Goal: Find contact information: Find contact information

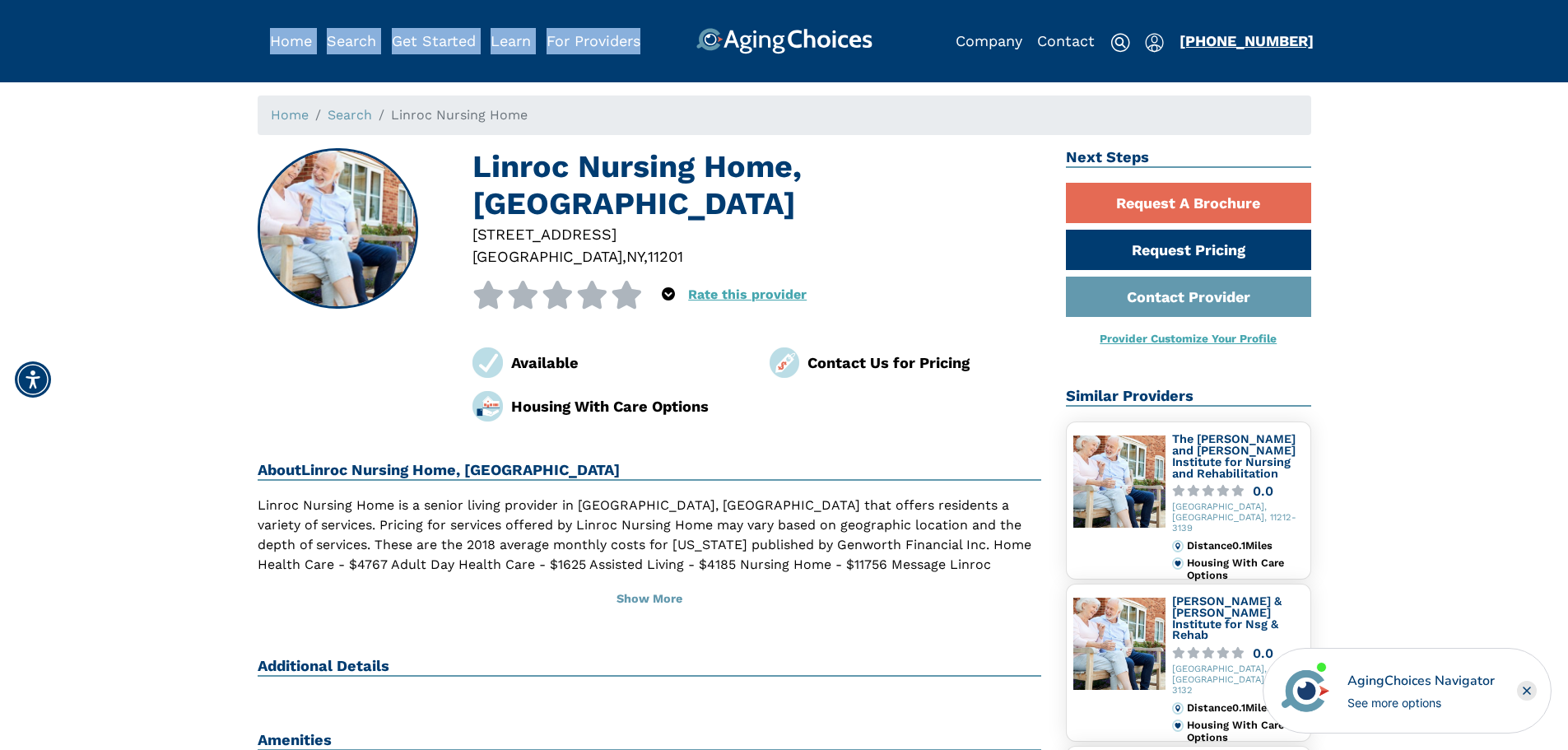
drag, startPoint x: 1275, startPoint y: 44, endPoint x: 1213, endPoint y: 43, distance: 62.0
click at [1185, 43] on div "Home Search Browse Get Started Learn For Providers Company Contact Sign In Sign…" at bounding box center [784, 27] width 1054 height 54
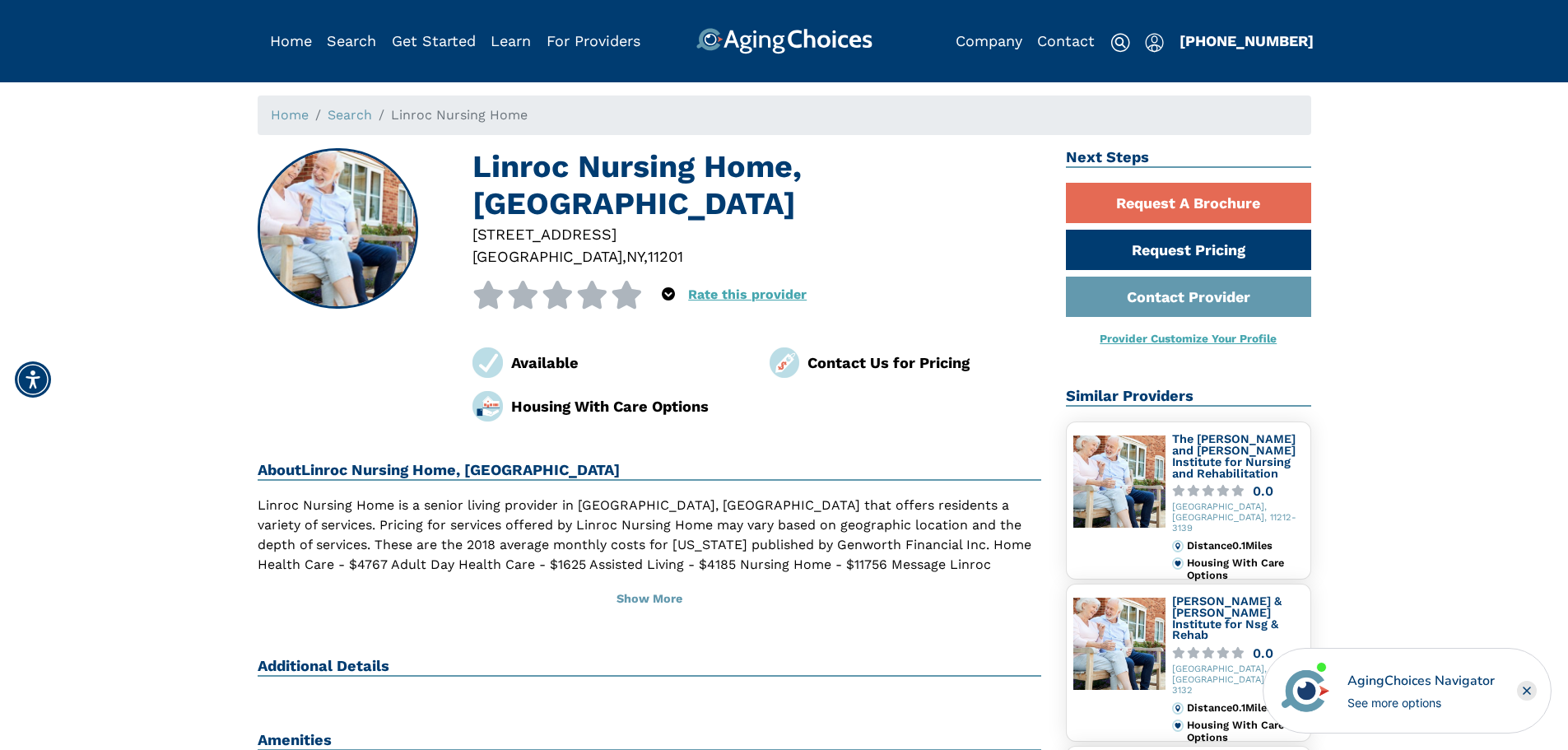
click at [1347, 36] on div "Home Search Browse Get Started Learn For Providers Company Contact Sign In Sign…" at bounding box center [784, 27] width 1568 height 54
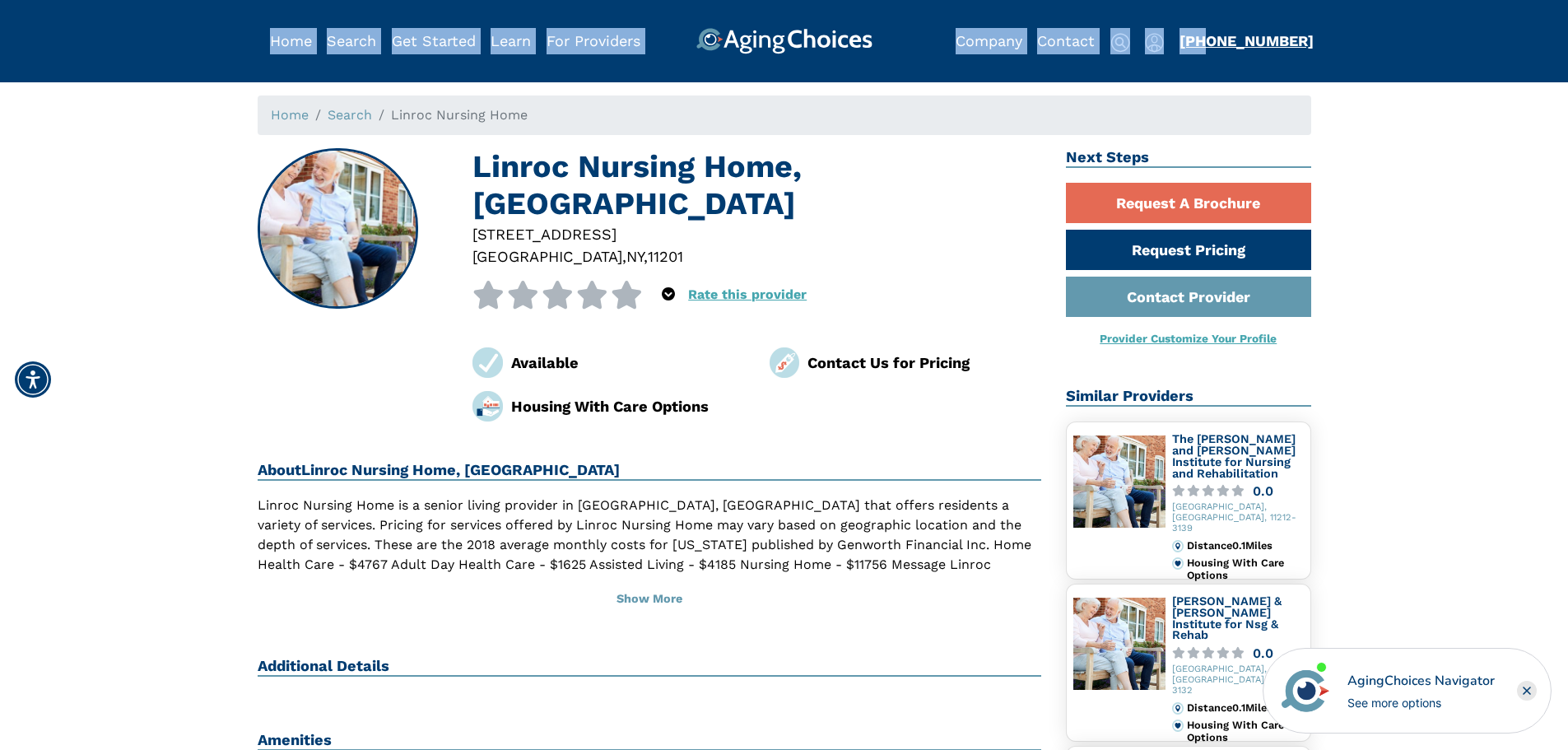
drag, startPoint x: 1331, startPoint y: 35, endPoint x: 1204, endPoint y: 42, distance: 127.2
click at [1204, 42] on div "Home Search Browse Get Started Learn For Providers Company Contact Sign In Sign…" at bounding box center [784, 27] width 1568 height 54
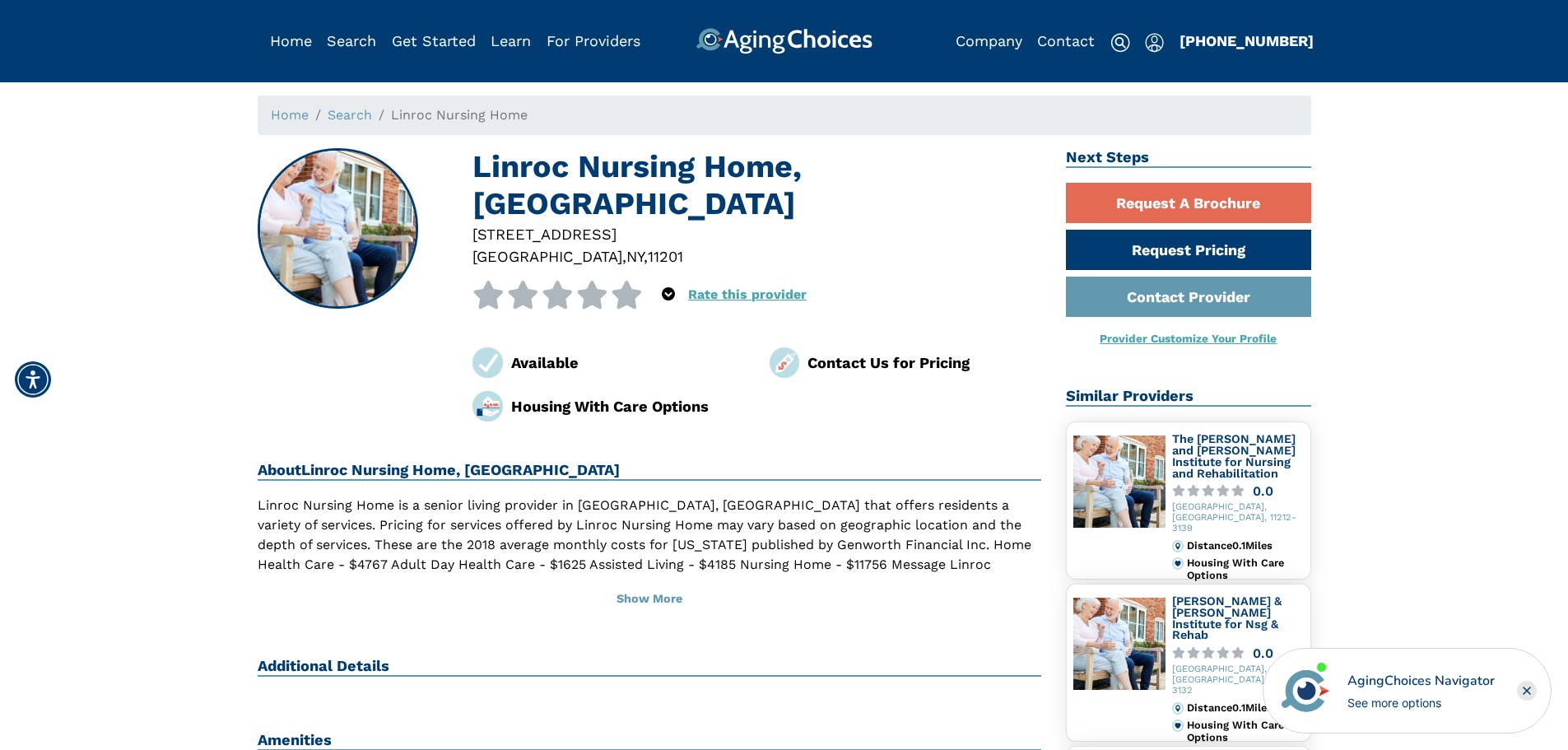
click at [1344, 29] on div "Home Search Browse Get Started Learn For Providers Company Contact Sign In Sign…" at bounding box center [784, 27] width 1568 height 54
drag, startPoint x: 1306, startPoint y: 17, endPoint x: 1308, endPoint y: 28, distance: 11.2
click at [1308, 28] on div "Home Search Browse Get Started Learn For Providers Company Contact Sign In Sign…" at bounding box center [784, 27] width 1054 height 54
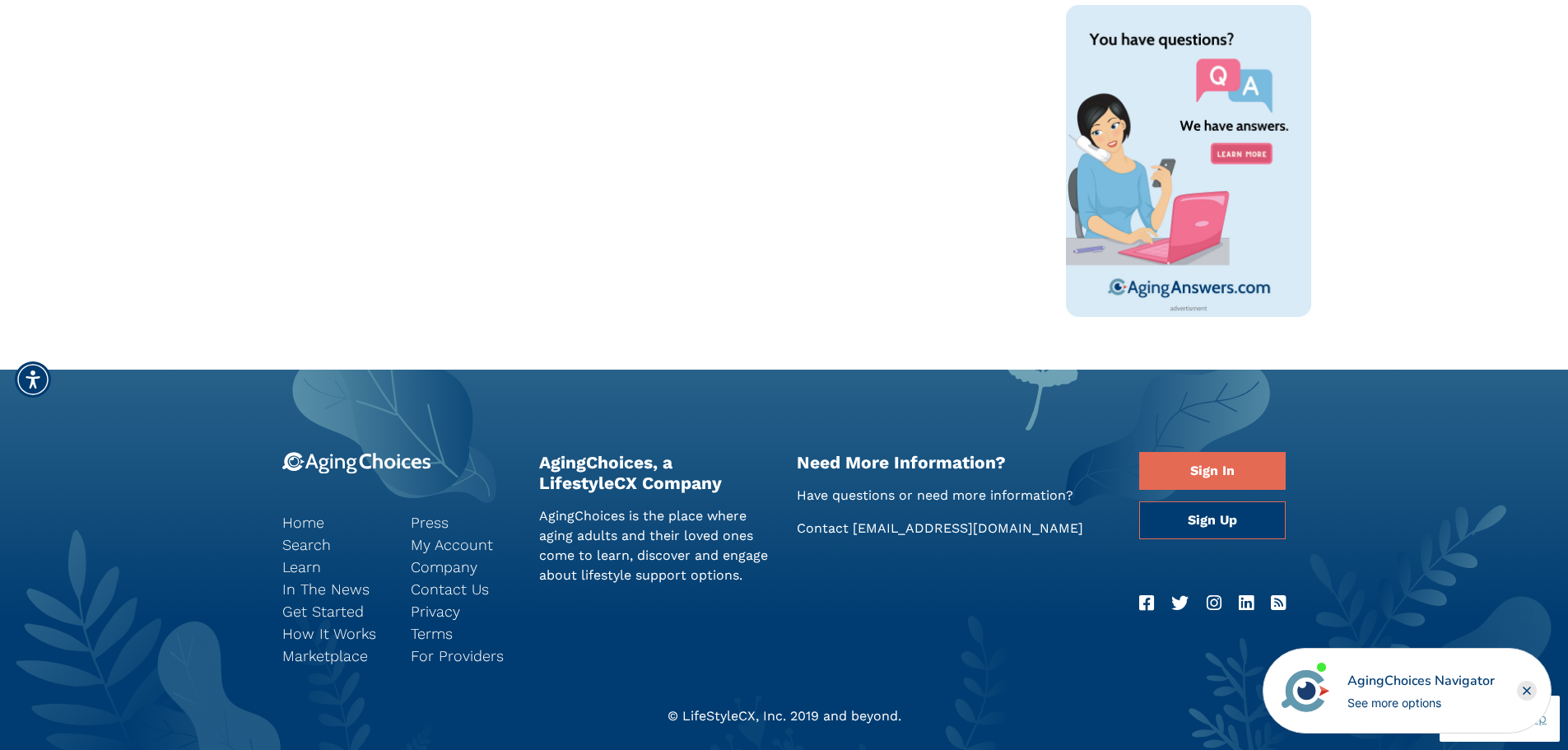
scroll to position [1221, 0]
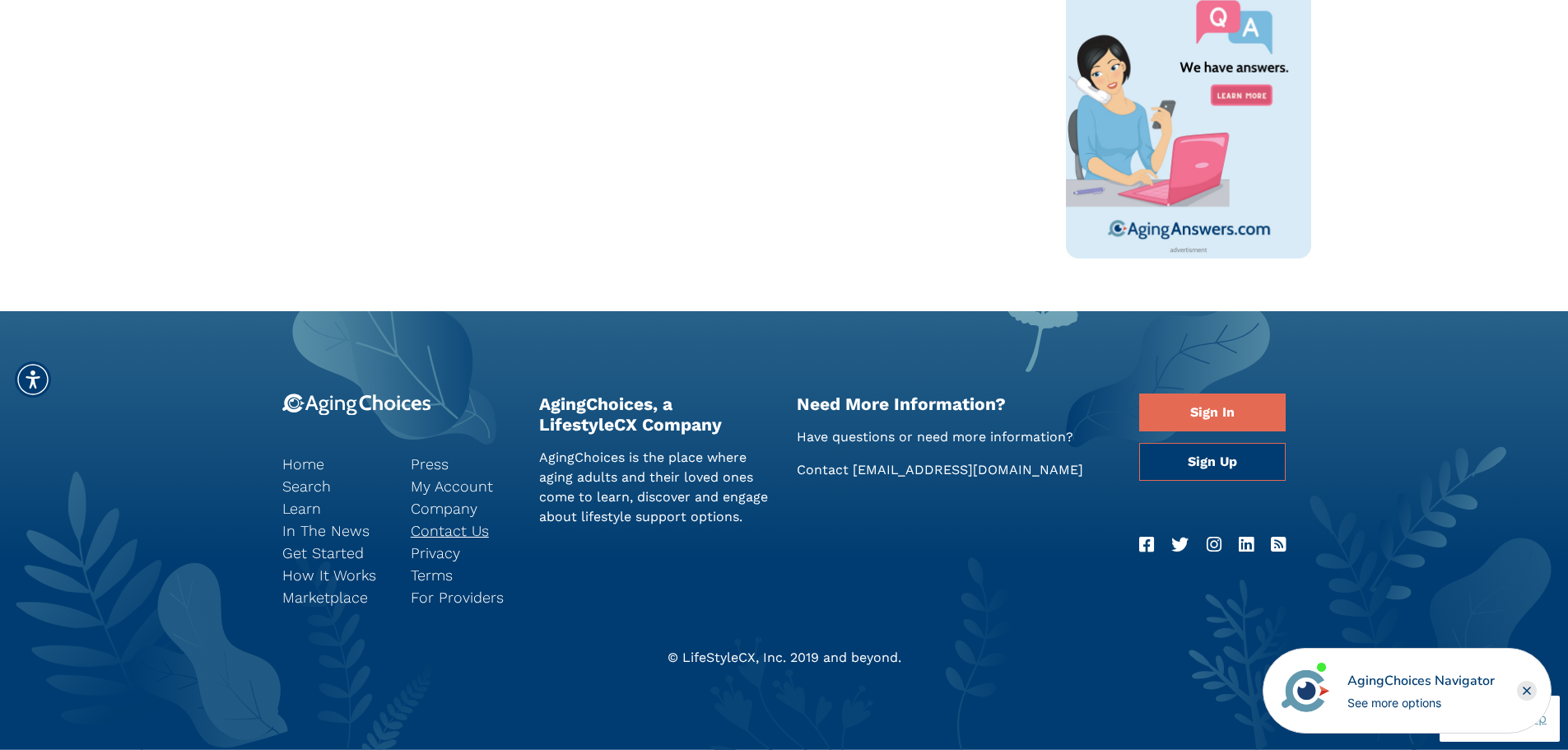
click at [461, 535] on link "Contact Us" at bounding box center [463, 529] width 104 height 22
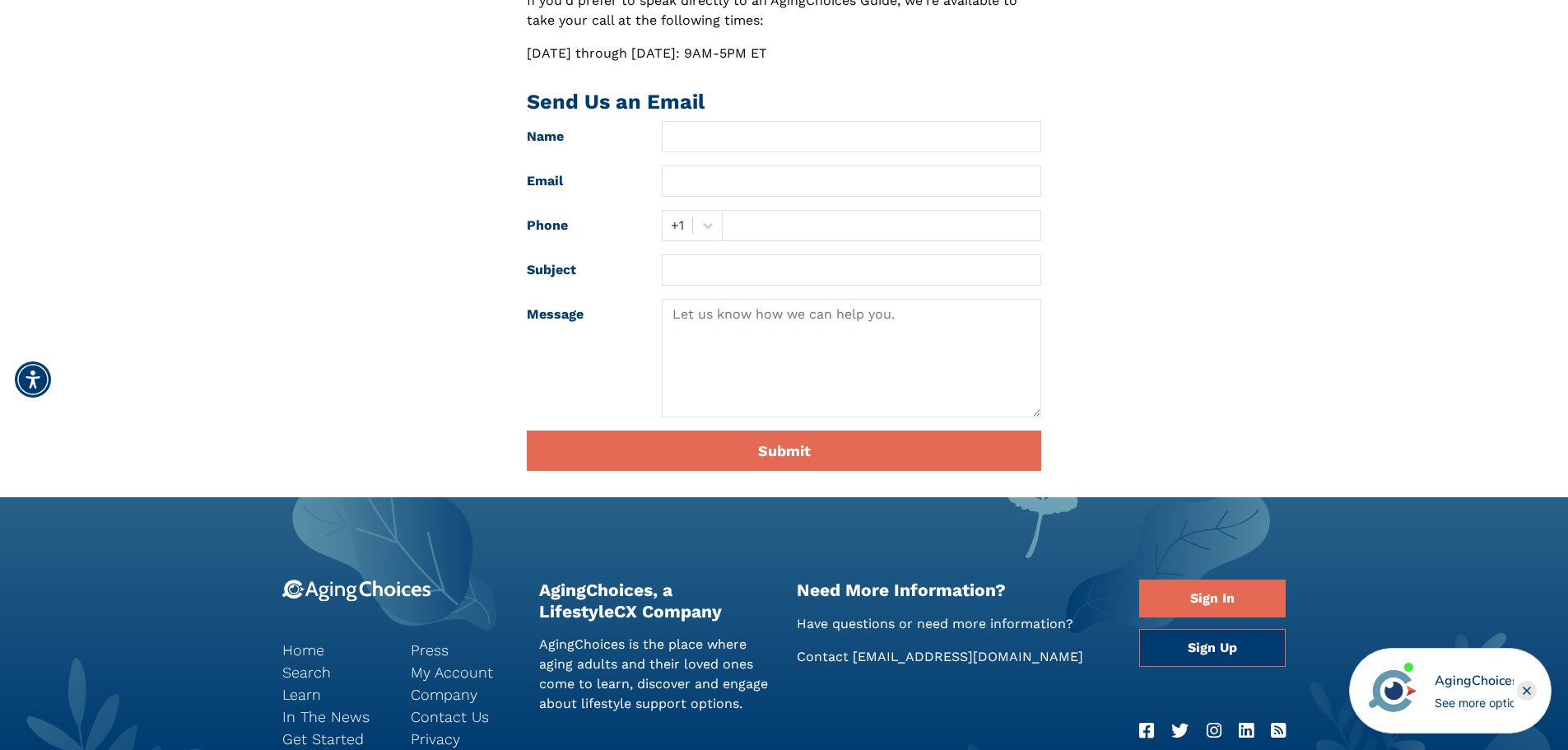
scroll to position [56, 0]
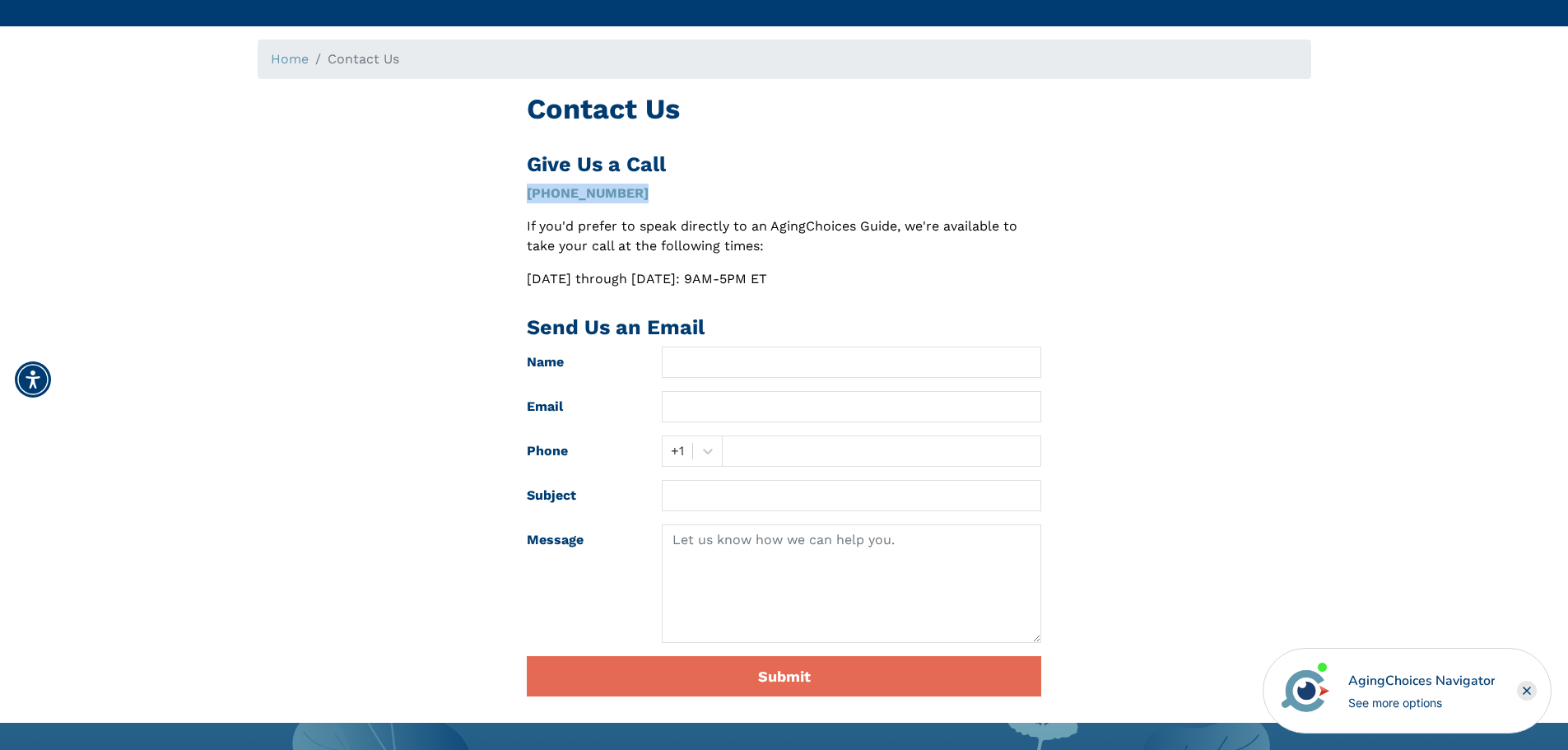
drag, startPoint x: 642, startPoint y: 194, endPoint x: 526, endPoint y: 194, distance: 116.0
click at [526, 194] on div "Contact Us Give Us a Call [PHONE_NUMBER] If you'd prefer to speak directly to a…" at bounding box center [783, 401] width 539 height 617
copy link "[PHONE_NUMBER]"
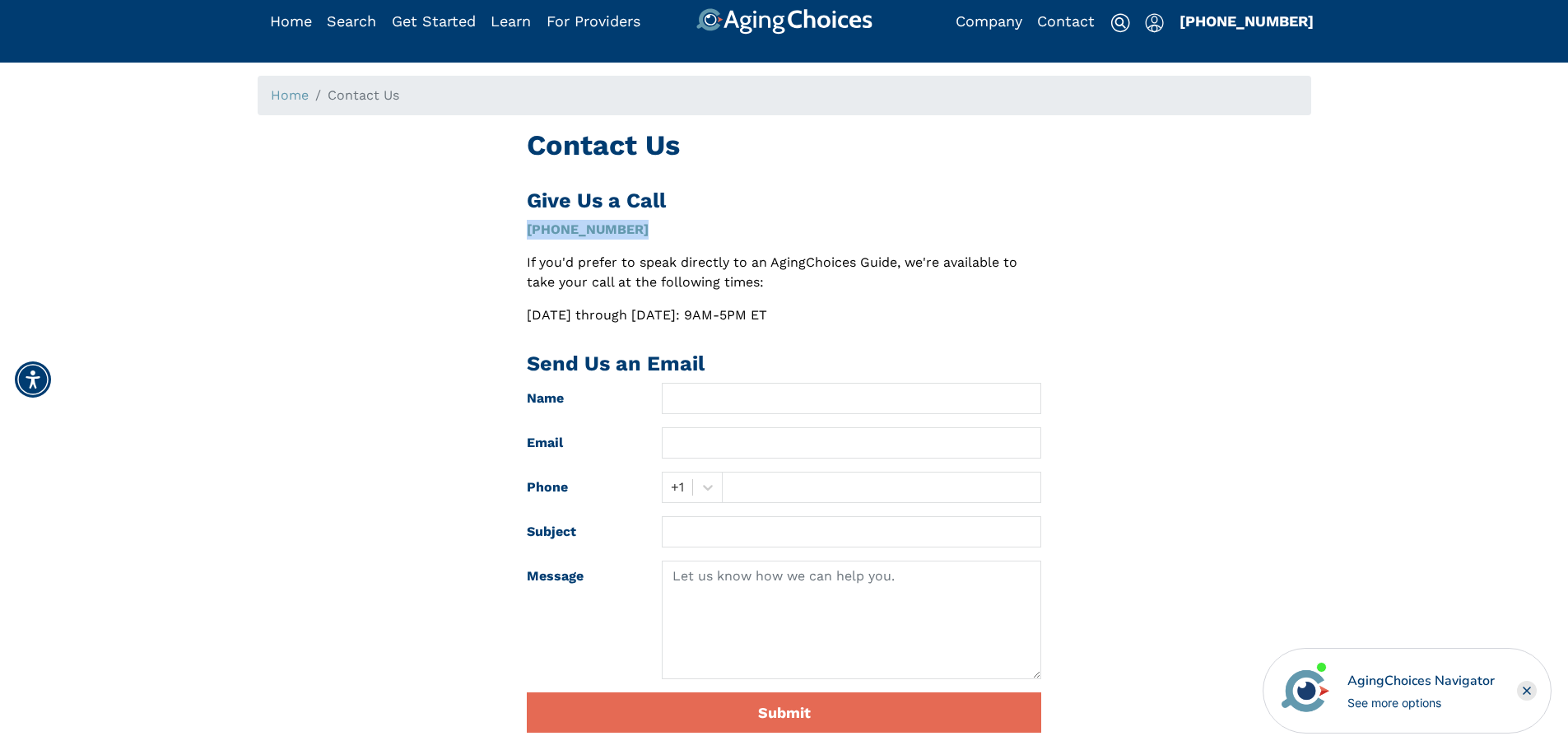
scroll to position [0, 0]
